Goal: Task Accomplishment & Management: Manage account settings

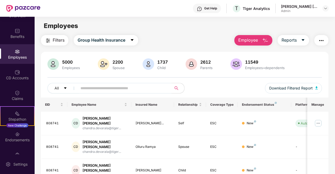
scroll to position [1, 0]
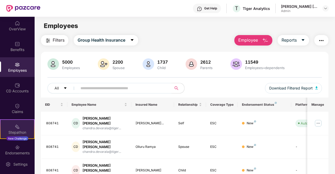
click at [12, 132] on div "Stepathon" at bounding box center [18, 132] width 34 height 5
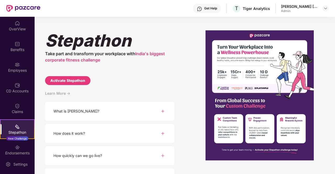
click at [158, 113] on div "What is Stepathon?" at bounding box center [109, 111] width 129 height 19
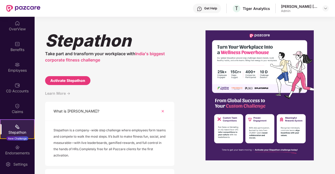
click at [158, 113] on div "What is Stepathon?" at bounding box center [109, 111] width 129 height 19
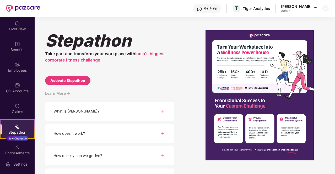
click at [145, 137] on div "How does it work?" at bounding box center [109, 133] width 129 height 19
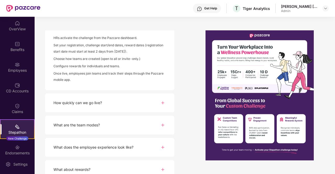
scroll to position [115, 0]
click at [137, 130] on div "What are the team modes?" at bounding box center [109, 124] width 129 height 19
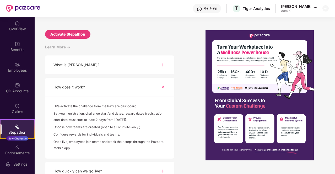
scroll to position [0, 0]
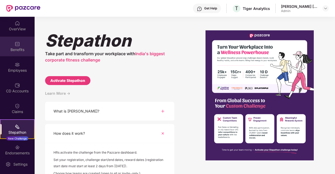
click at [17, 49] on div "Benefits" at bounding box center [17, 49] width 35 height 5
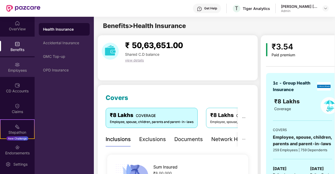
click at [16, 65] on img at bounding box center [17, 64] width 5 height 5
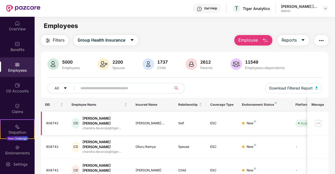
click at [319, 121] on img at bounding box center [318, 123] width 8 height 8
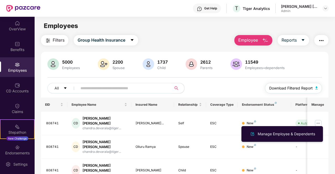
click at [296, 87] on span "Download Filtered Report" at bounding box center [291, 89] width 44 height 6
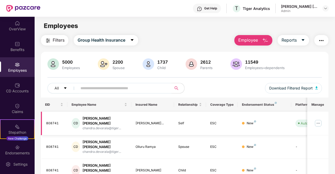
click at [319, 121] on img at bounding box center [318, 123] width 8 height 8
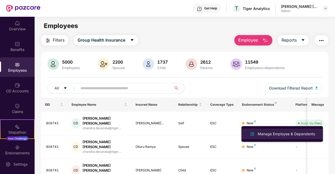
click at [302, 134] on div "Manage Employee & Dependents" at bounding box center [287, 134] width 60 height 6
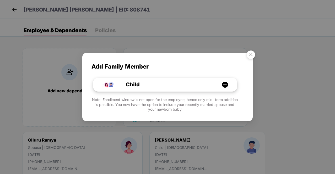
click at [197, 83] on div "Child" at bounding box center [168, 85] width 108 height 8
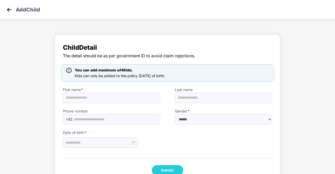
scroll to position [14, 0]
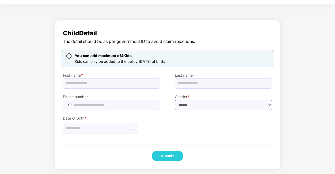
click at [215, 103] on select "****** **** ******" at bounding box center [223, 105] width 97 height 10
click at [210, 142] on div "Child Detail The detail should be as per government ID to avoid claim rejection…" at bounding box center [168, 95] width 226 height 150
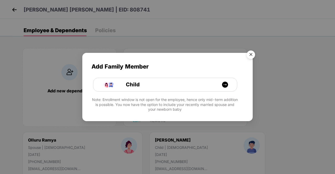
click at [249, 59] on img "Close" at bounding box center [251, 55] width 15 height 15
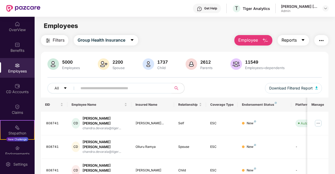
click at [303, 41] on icon "caret-down" at bounding box center [303, 40] width 4 height 4
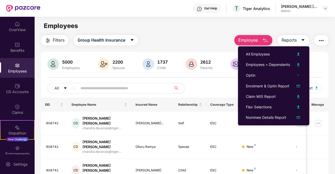
click at [322, 40] on img "button" at bounding box center [321, 41] width 6 height 6
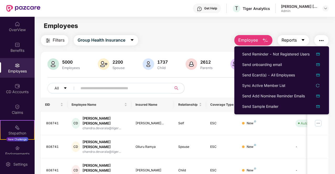
click at [302, 42] on span "caret-down" at bounding box center [303, 40] width 4 height 5
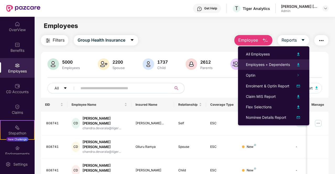
click at [280, 66] on div "Employees + Dependents" at bounding box center [268, 65] width 44 height 6
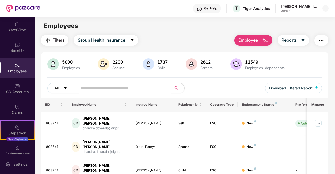
click at [321, 39] on img "button" at bounding box center [321, 41] width 6 height 6
click at [309, 26] on div "Employees" at bounding box center [185, 26] width 300 height 10
click at [289, 40] on span "Reports" at bounding box center [289, 40] width 15 height 7
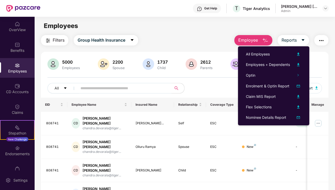
click at [277, 29] on div "Employees" at bounding box center [185, 26] width 300 height 10
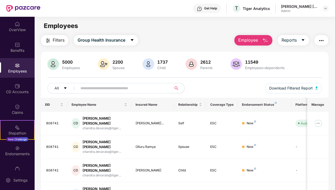
click at [323, 44] on img "button" at bounding box center [321, 41] width 6 height 6
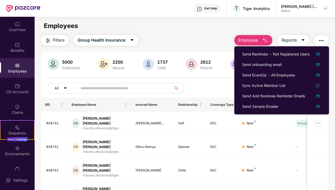
click at [290, 26] on div "Employees" at bounding box center [185, 26] width 300 height 10
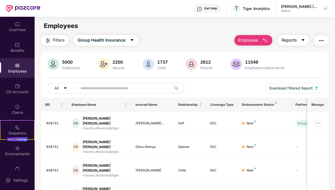
click at [297, 43] on span "Reports" at bounding box center [289, 40] width 15 height 7
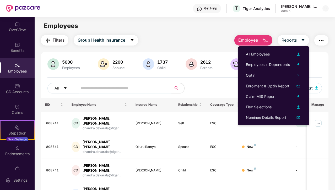
click at [196, 34] on main "Employees Filters Group Health Insurance Employee Reports 5000 Employees 2200 S…" at bounding box center [185, 112] width 300 height 190
